Goal: Transaction & Acquisition: Obtain resource

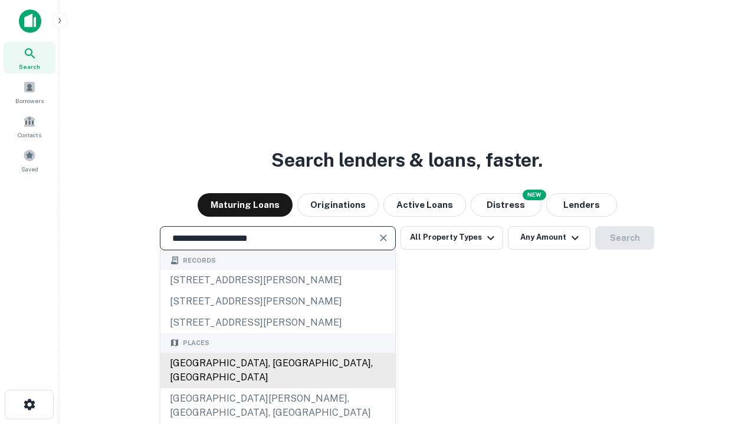
click at [277, 389] on div "[GEOGRAPHIC_DATA], [GEOGRAPHIC_DATA], [GEOGRAPHIC_DATA]" at bounding box center [277, 370] width 235 height 35
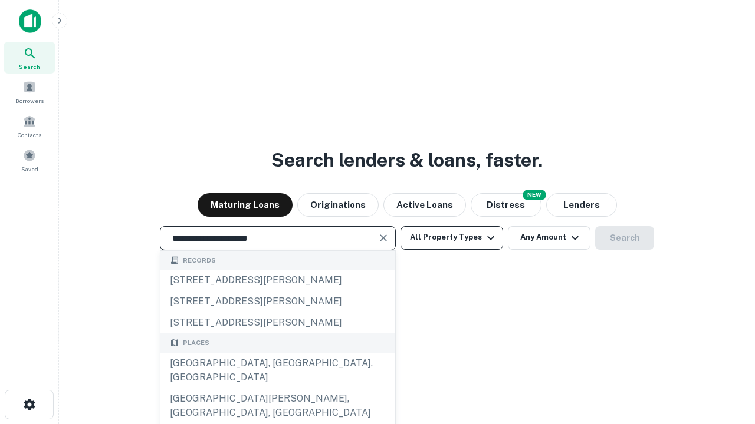
type input "**********"
click at [452, 238] on button "All Property Types" at bounding box center [451, 238] width 103 height 24
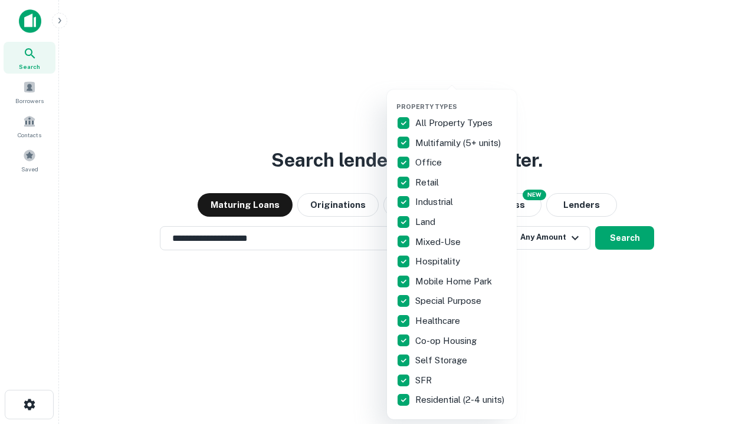
click at [461, 99] on button "button" at bounding box center [461, 99] width 130 height 1
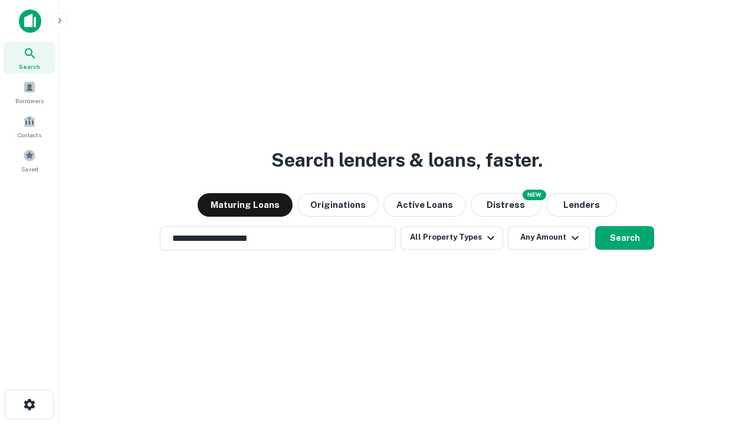
scroll to position [18, 0]
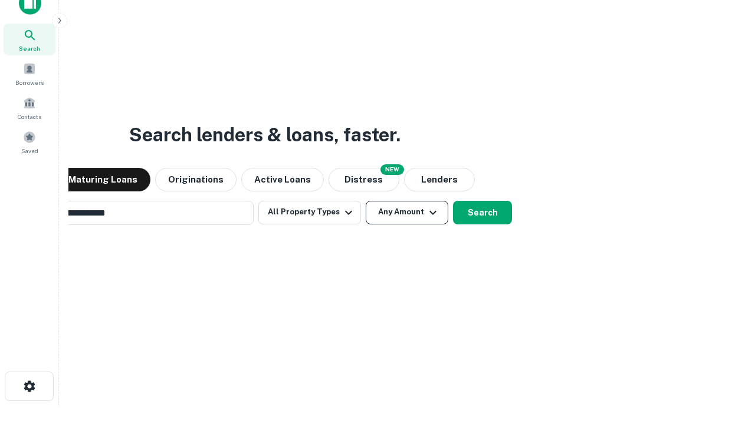
click at [366, 201] on button "Any Amount" at bounding box center [407, 213] width 83 height 24
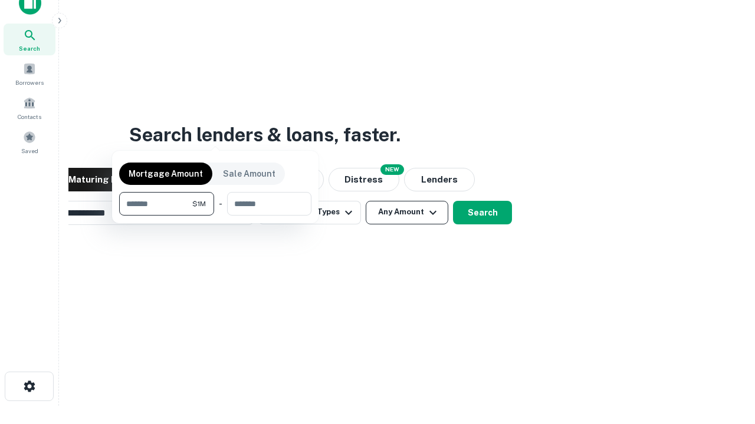
scroll to position [19, 0]
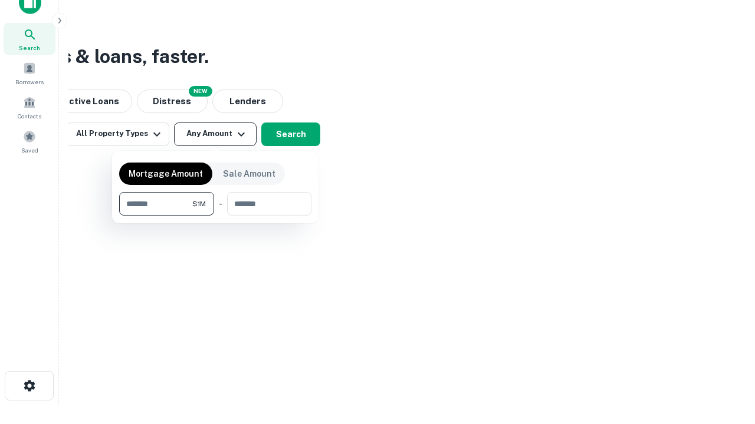
type input "*******"
click at [215, 216] on button "button" at bounding box center [215, 216] width 192 height 1
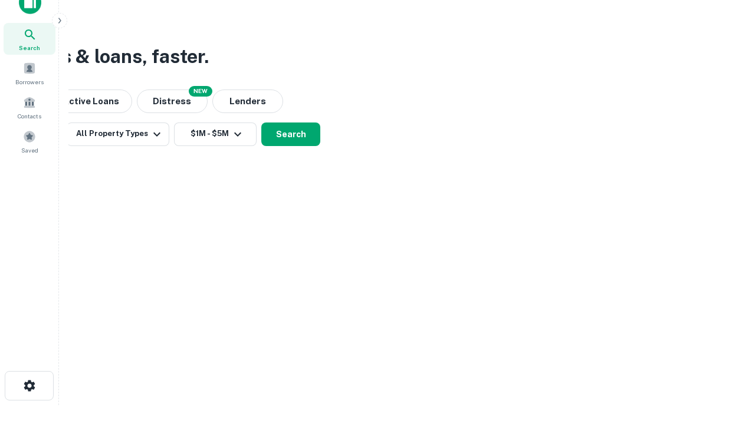
scroll to position [18, 0]
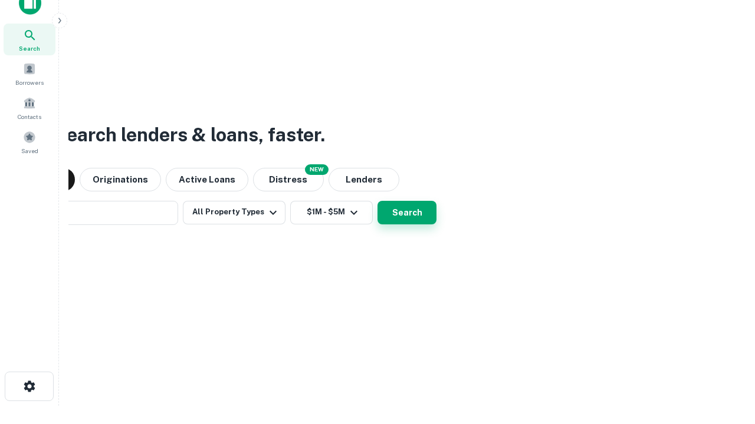
click at [377, 201] on button "Search" at bounding box center [406, 213] width 59 height 24
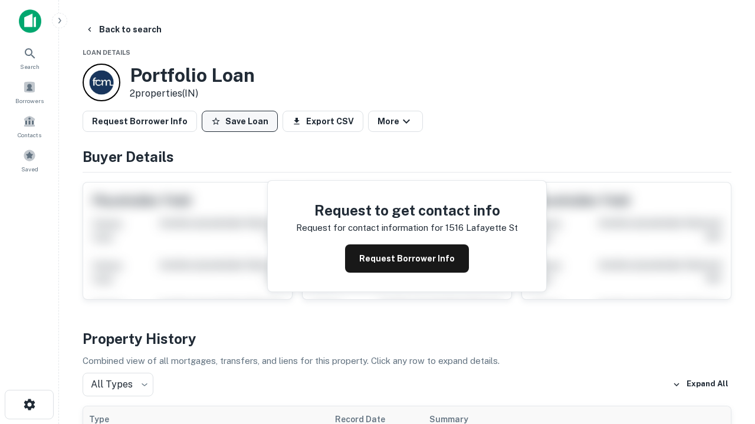
click at [239, 121] on button "Save Loan" at bounding box center [240, 121] width 76 height 21
click at [242, 121] on button "Loan Saved" at bounding box center [242, 121] width 81 height 21
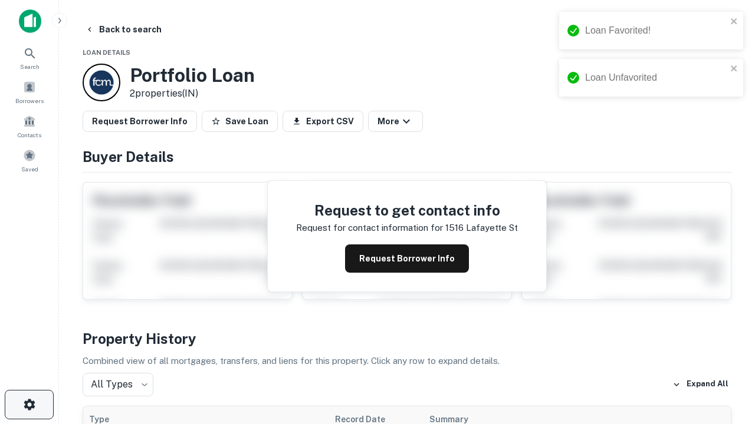
click at [29, 405] on icon "button" at bounding box center [29, 405] width 14 height 14
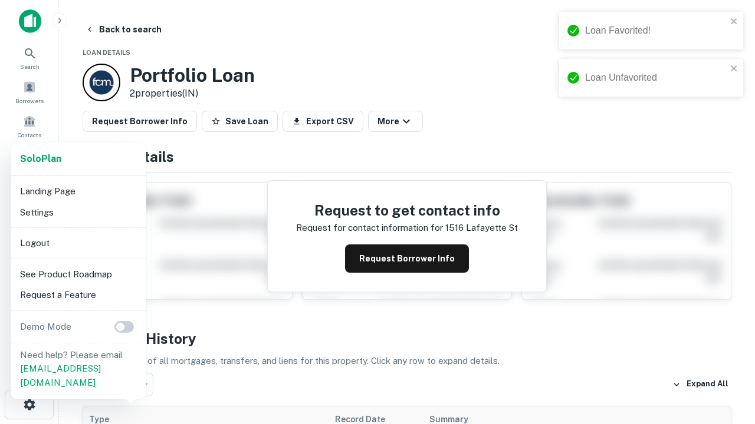
click at [78, 243] on li "Logout" at bounding box center [78, 243] width 126 height 21
